Goal: Task Accomplishment & Management: Manage account settings

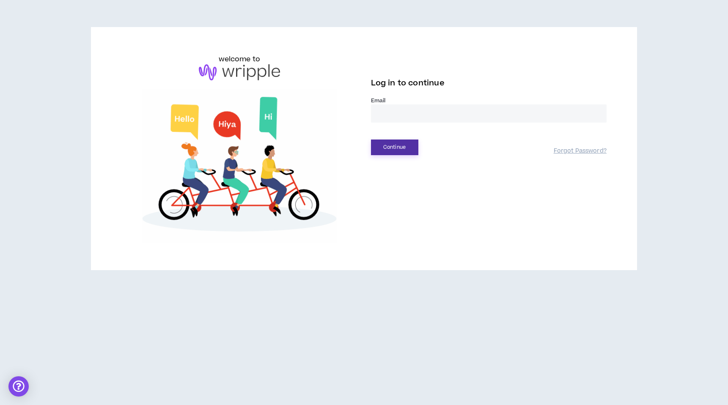
type input "**********"
click at [403, 153] on button "Continue" at bounding box center [394, 147] width 47 height 16
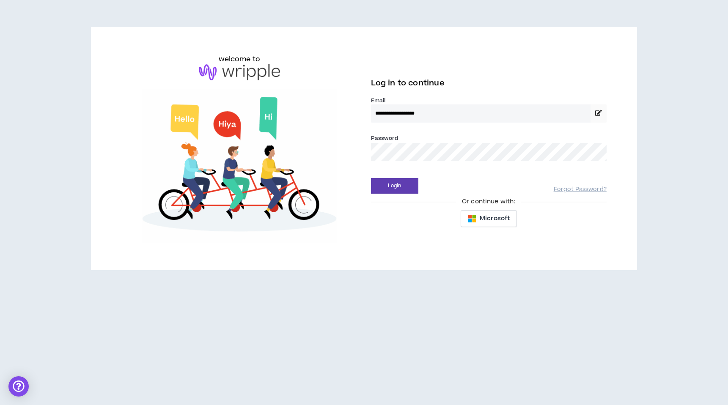
click at [391, 176] on div "Login Forgot Password?" at bounding box center [488, 183] width 235 height 22
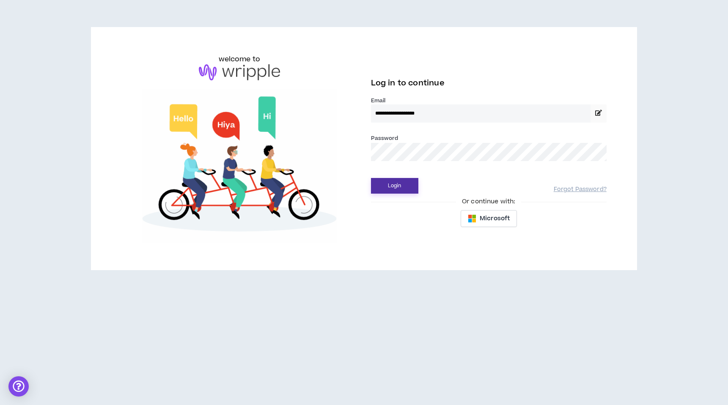
click at [392, 190] on button "Login" at bounding box center [394, 186] width 47 height 16
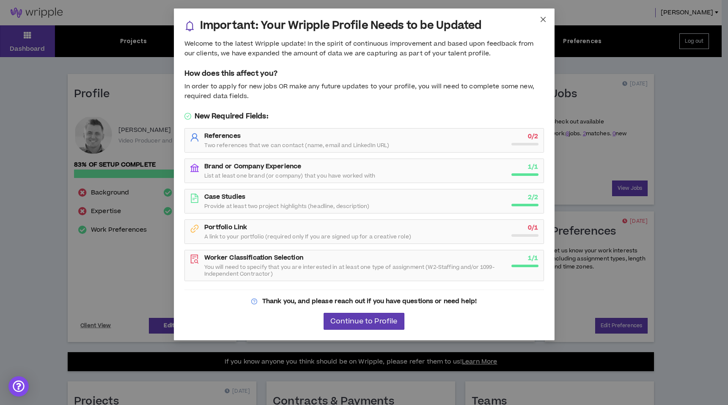
click at [544, 19] on icon "close" at bounding box center [542, 19] width 7 height 7
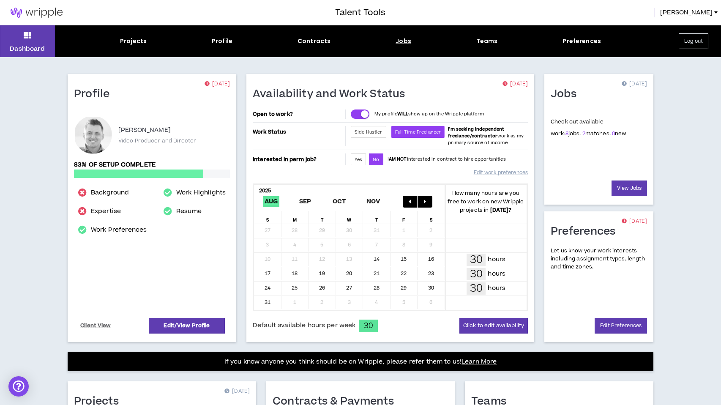
click at [399, 40] on div "Jobs" at bounding box center [404, 41] width 16 height 9
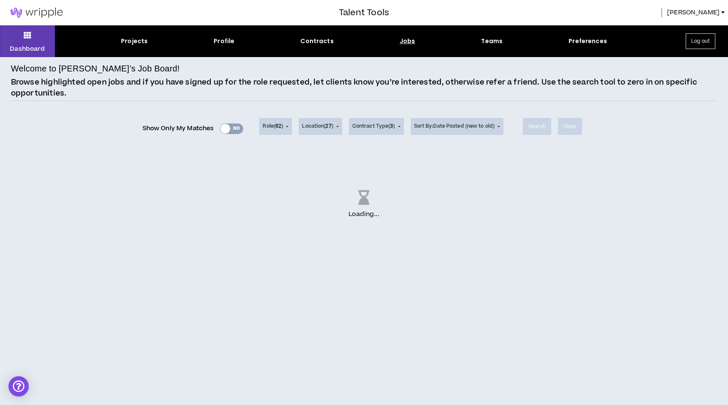
click at [227, 129] on div "Show Only My Matches Yes No" at bounding box center [192, 128] width 101 height 13
click at [223, 128] on div "Show Only My Matches Yes No" at bounding box center [192, 128] width 101 height 13
click at [225, 129] on div "Show Only My Matches Yes No" at bounding box center [192, 128] width 101 height 13
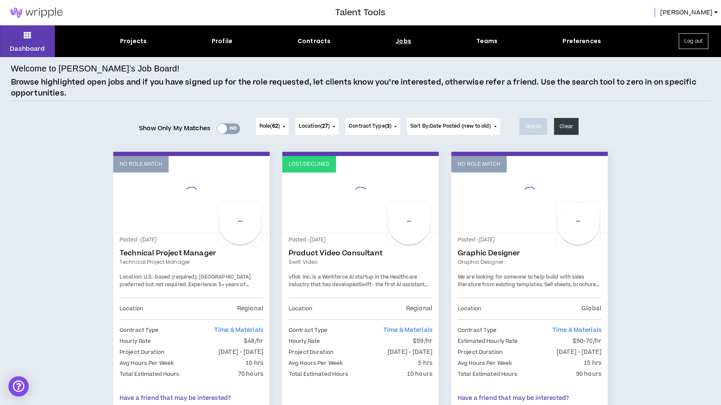
click at [225, 133] on div "Yes No" at bounding box center [228, 128] width 23 height 11
